Goal: Find specific page/section: Find specific page/section

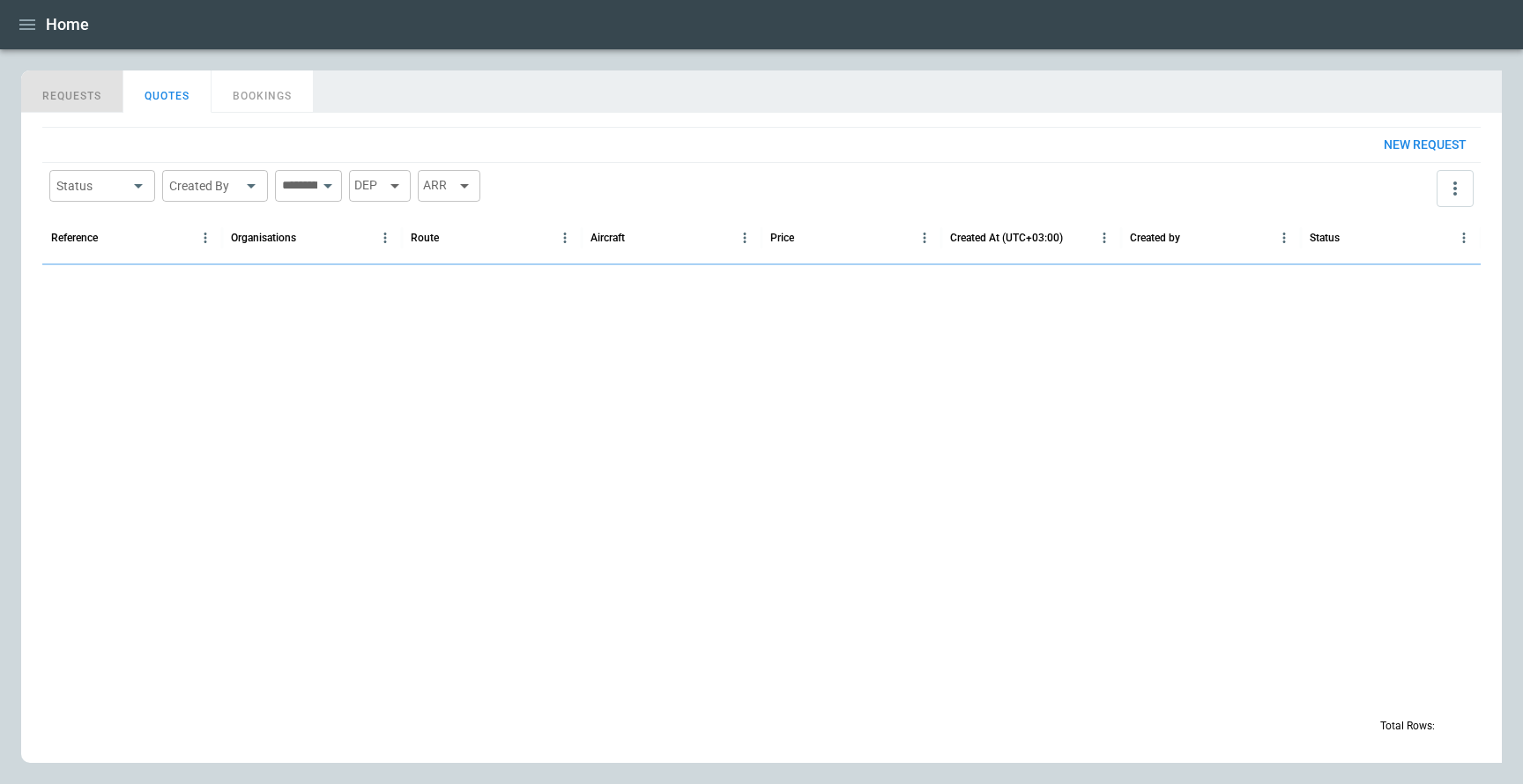
click at [79, 102] on button "REQUESTS" at bounding box center [72, 92] width 102 height 42
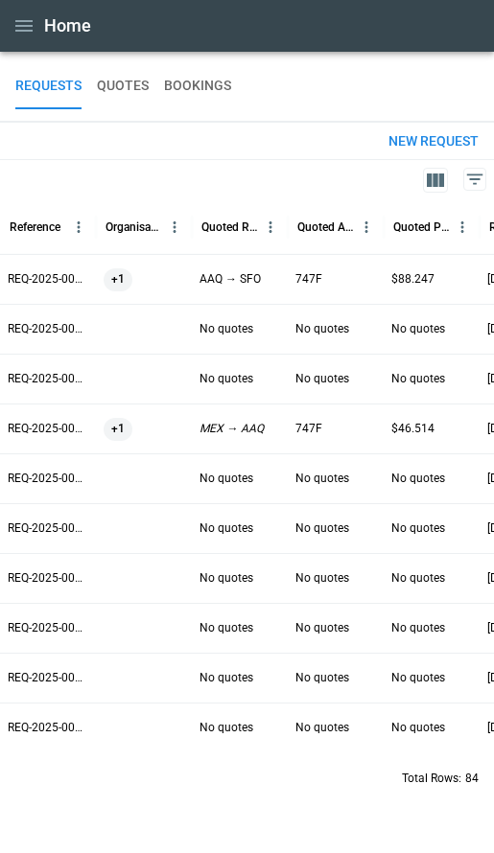
click at [439, 174] on icon "button" at bounding box center [435, 180] width 17 height 13
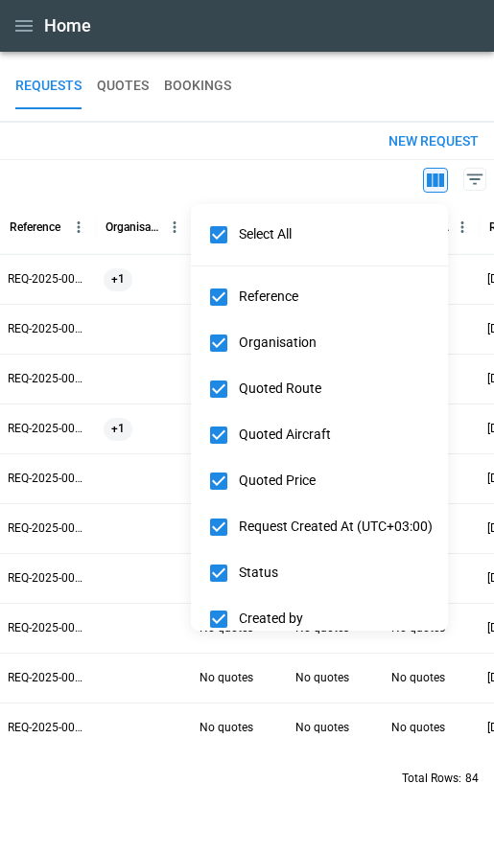
click at [475, 173] on div at bounding box center [247, 426] width 494 height 853
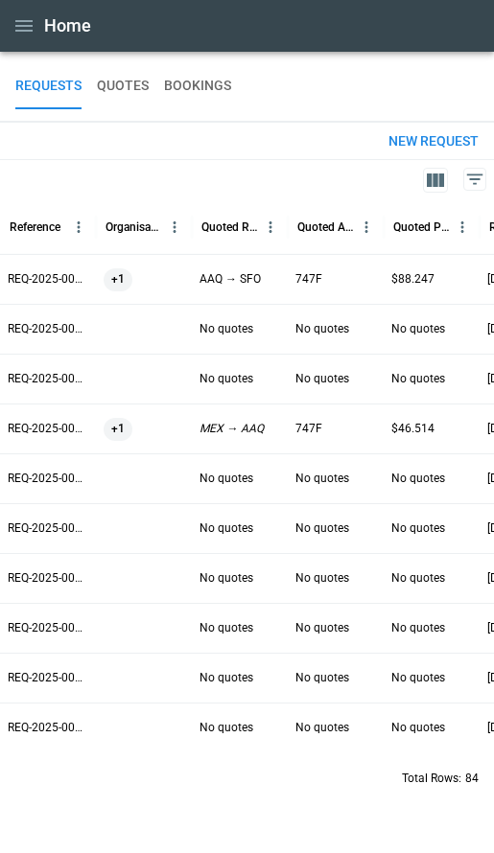
click at [476, 183] on icon at bounding box center [474, 179] width 23 height 23
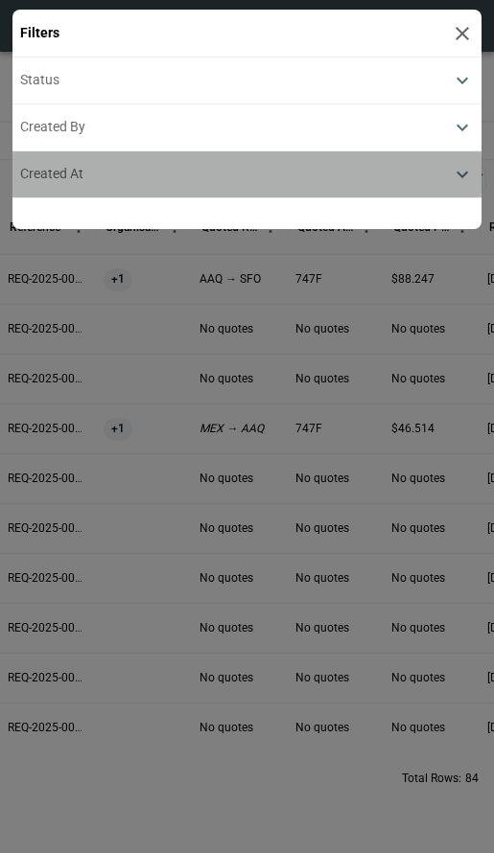
click at [427, 181] on div "Created At" at bounding box center [235, 174] width 430 height 16
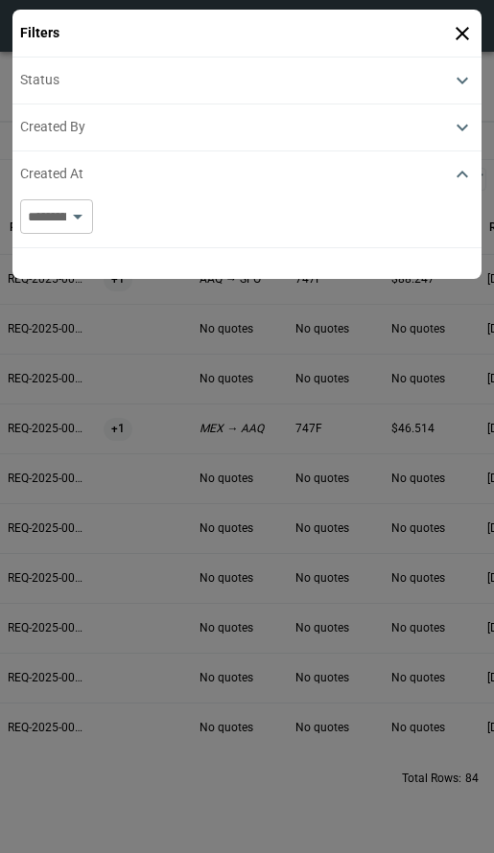
click at [462, 32] on icon at bounding box center [461, 33] width 13 height 13
